Goal: Find specific page/section: Find specific page/section

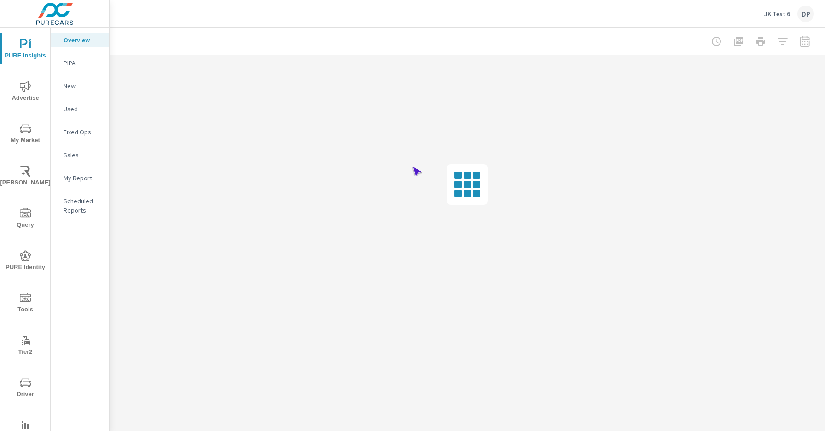
click at [23, 389] on span "Driver" at bounding box center [25, 389] width 44 height 23
